Goal: Find specific fact: Find specific fact

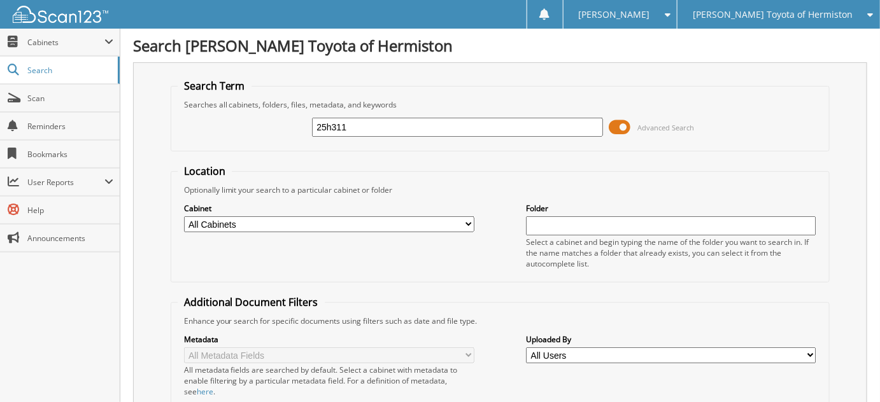
type input "25h311"
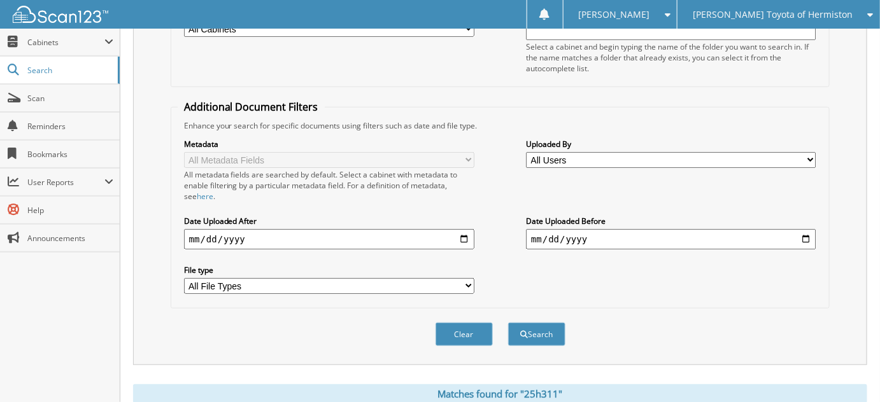
scroll to position [322, 0]
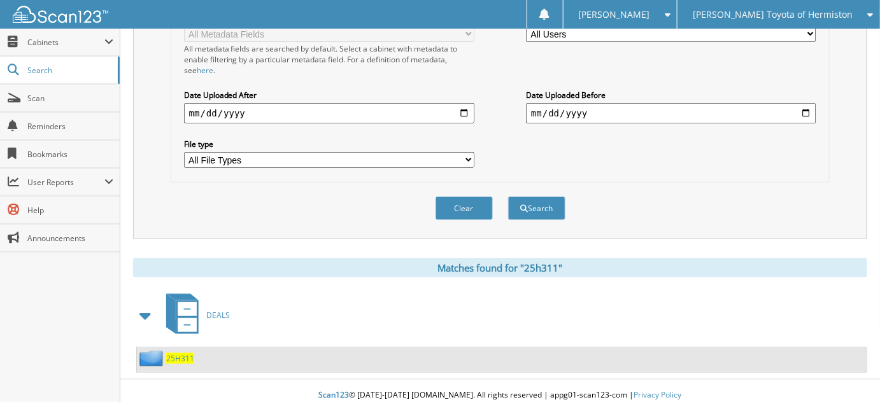
click at [225, 352] on div "25H311" at bounding box center [502, 360] width 730 height 25
click at [194, 351] on div "25H311" at bounding box center [502, 360] width 730 height 25
click at [190, 353] on span "25H311" at bounding box center [180, 358] width 28 height 11
